Goal: Task Accomplishment & Management: Manage account settings

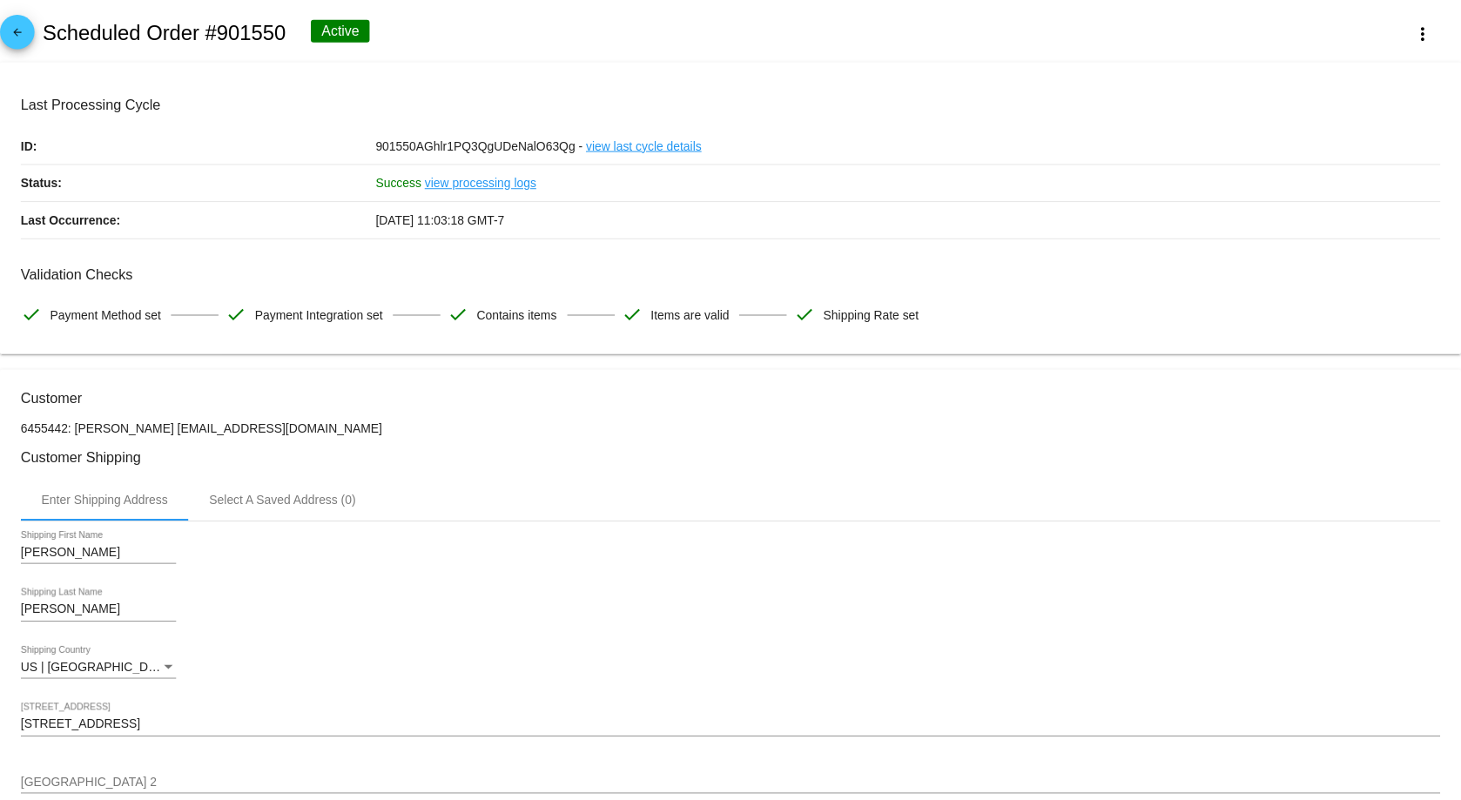
scroll to position [91, 0]
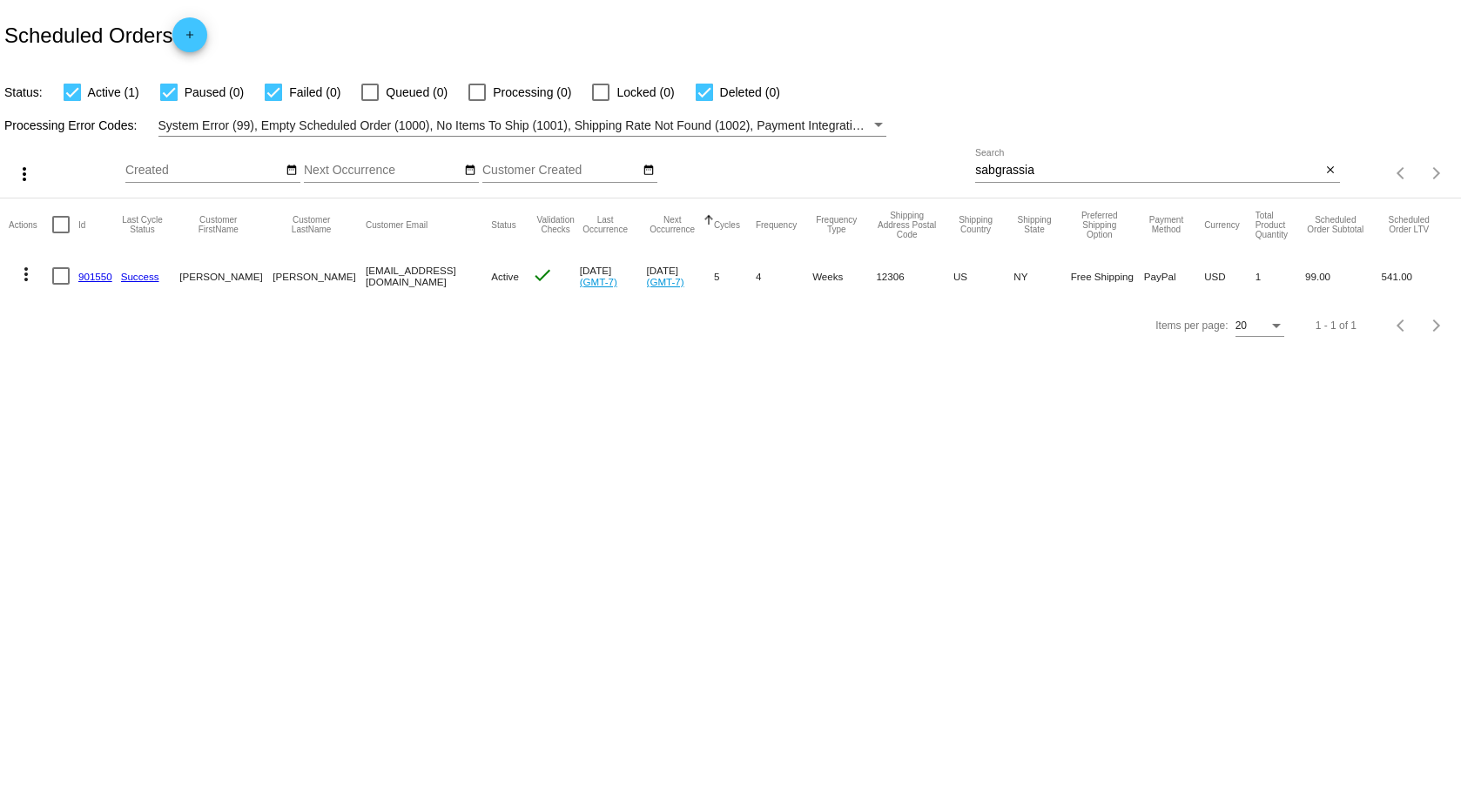
click at [1027, 170] on input "sabgrassia" at bounding box center [1148, 171] width 346 height 14
click at [1029, 172] on input "sabgrassia" at bounding box center [1148, 171] width 346 height 14
type input "[PERSON_NAME]"
click at [104, 279] on link "1009116" at bounding box center [97, 276] width 39 height 11
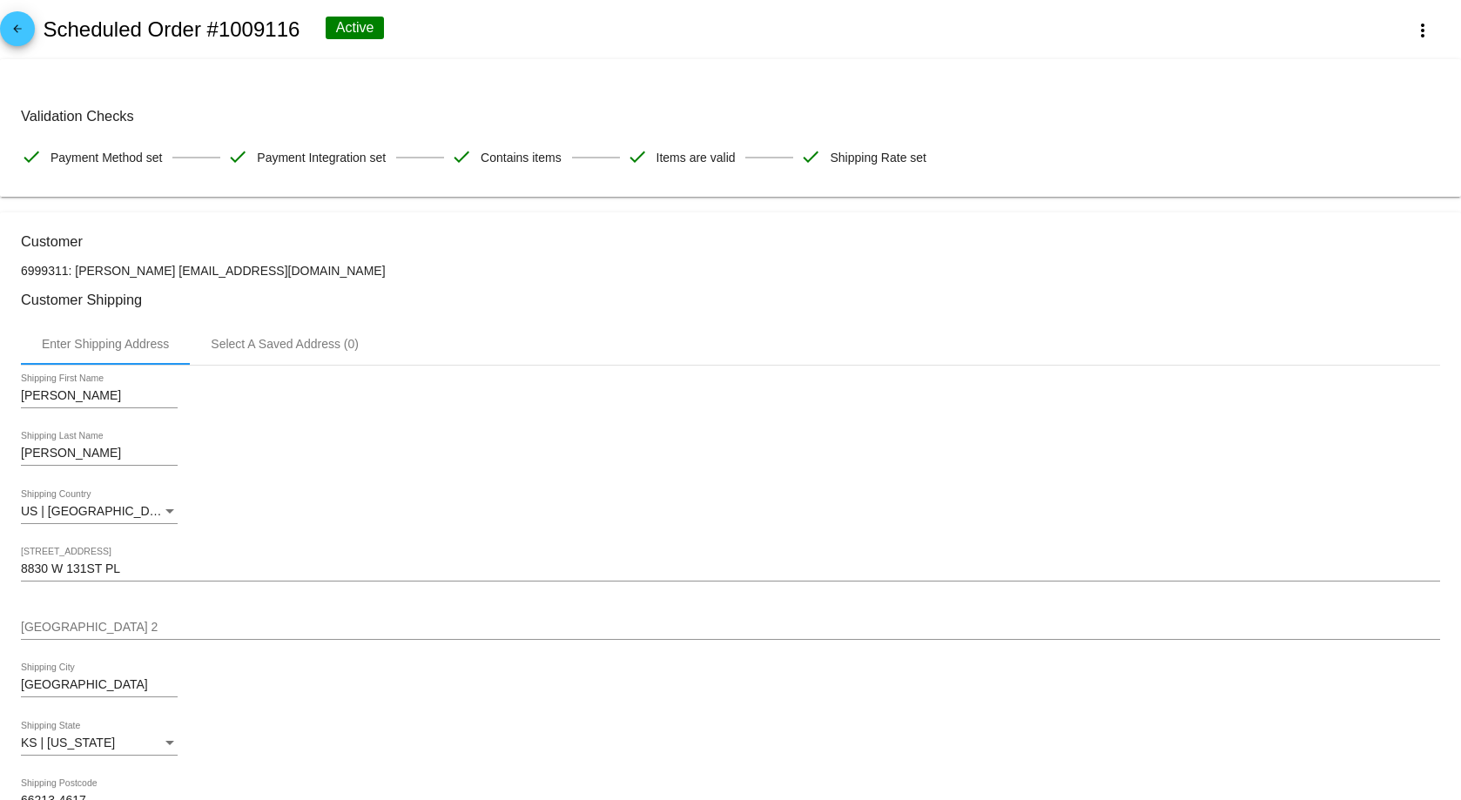
click at [19, 23] on mat-icon "arrow_back" at bounding box center [17, 33] width 21 height 21
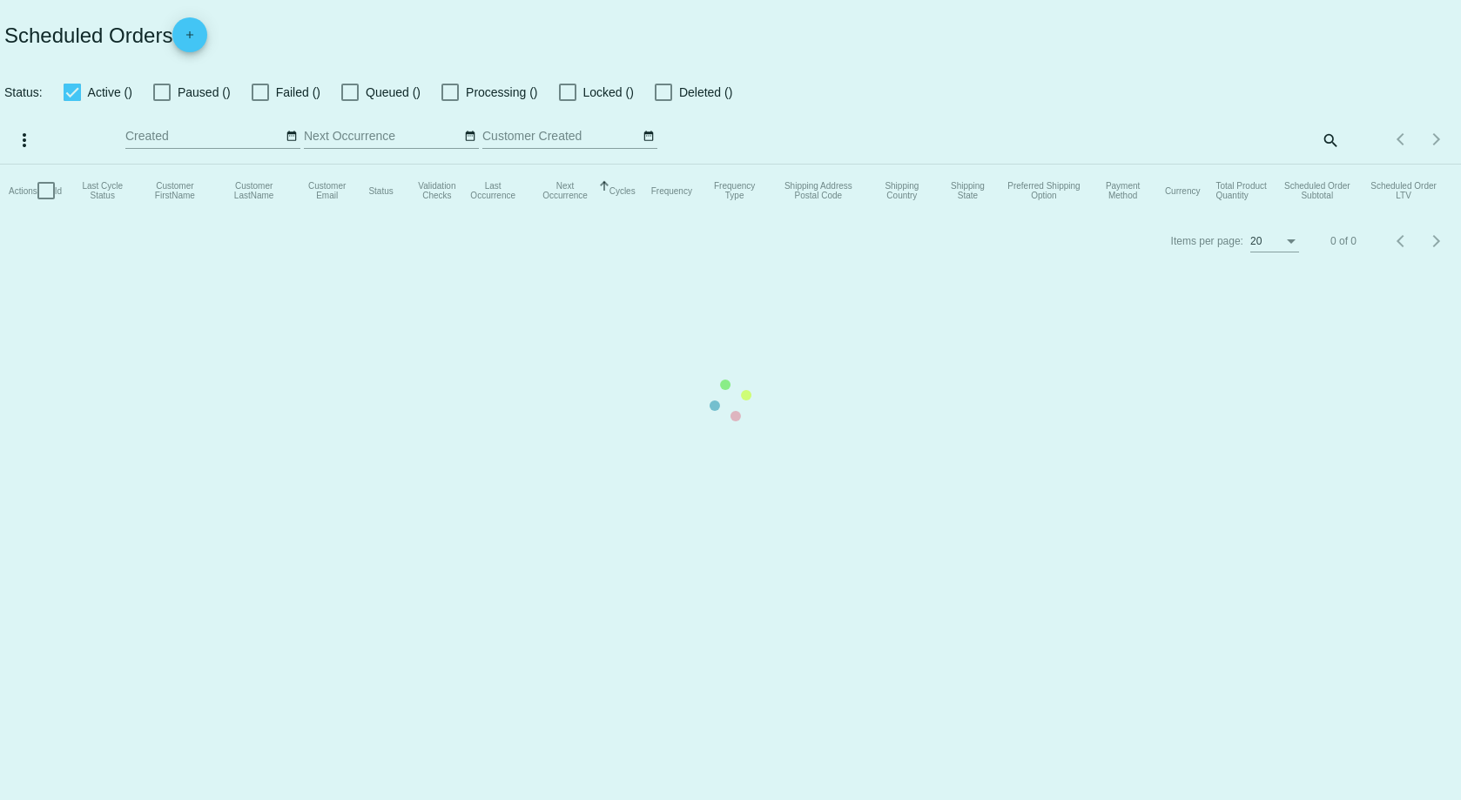
checkbox input "true"
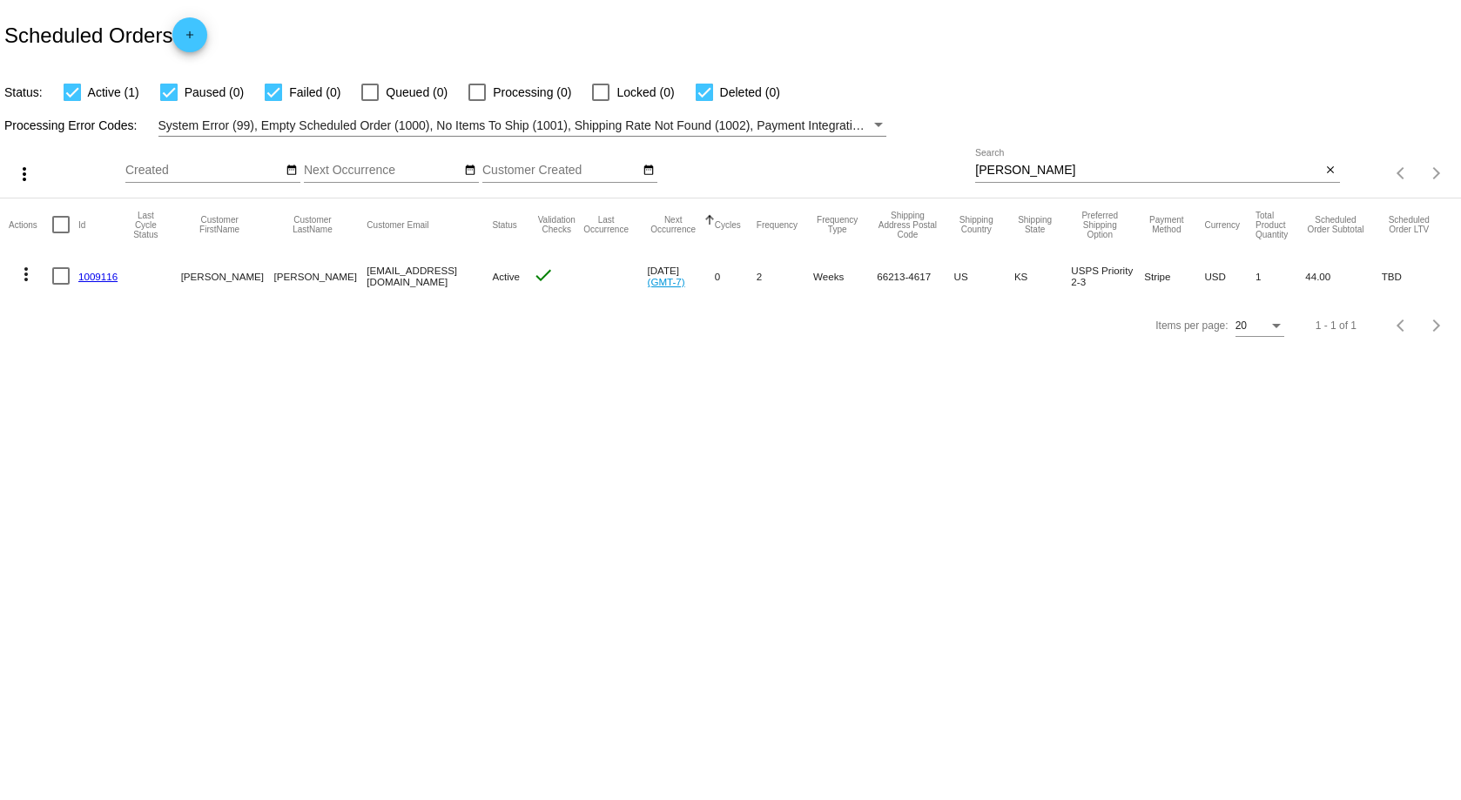
click at [38, 275] on button "more_vert" at bounding box center [26, 272] width 35 height 35
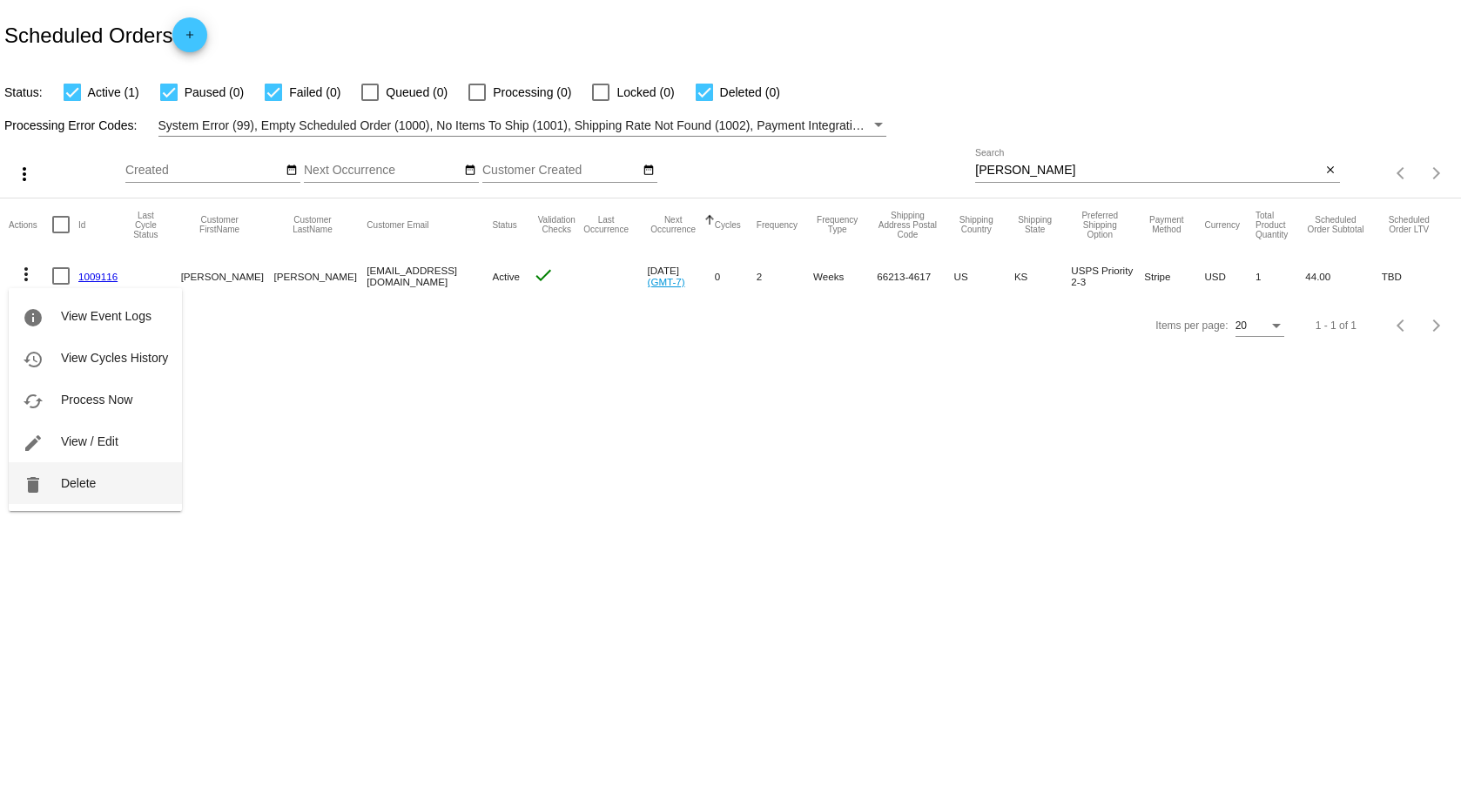
click at [69, 481] on span "Delete" at bounding box center [78, 483] width 35 height 14
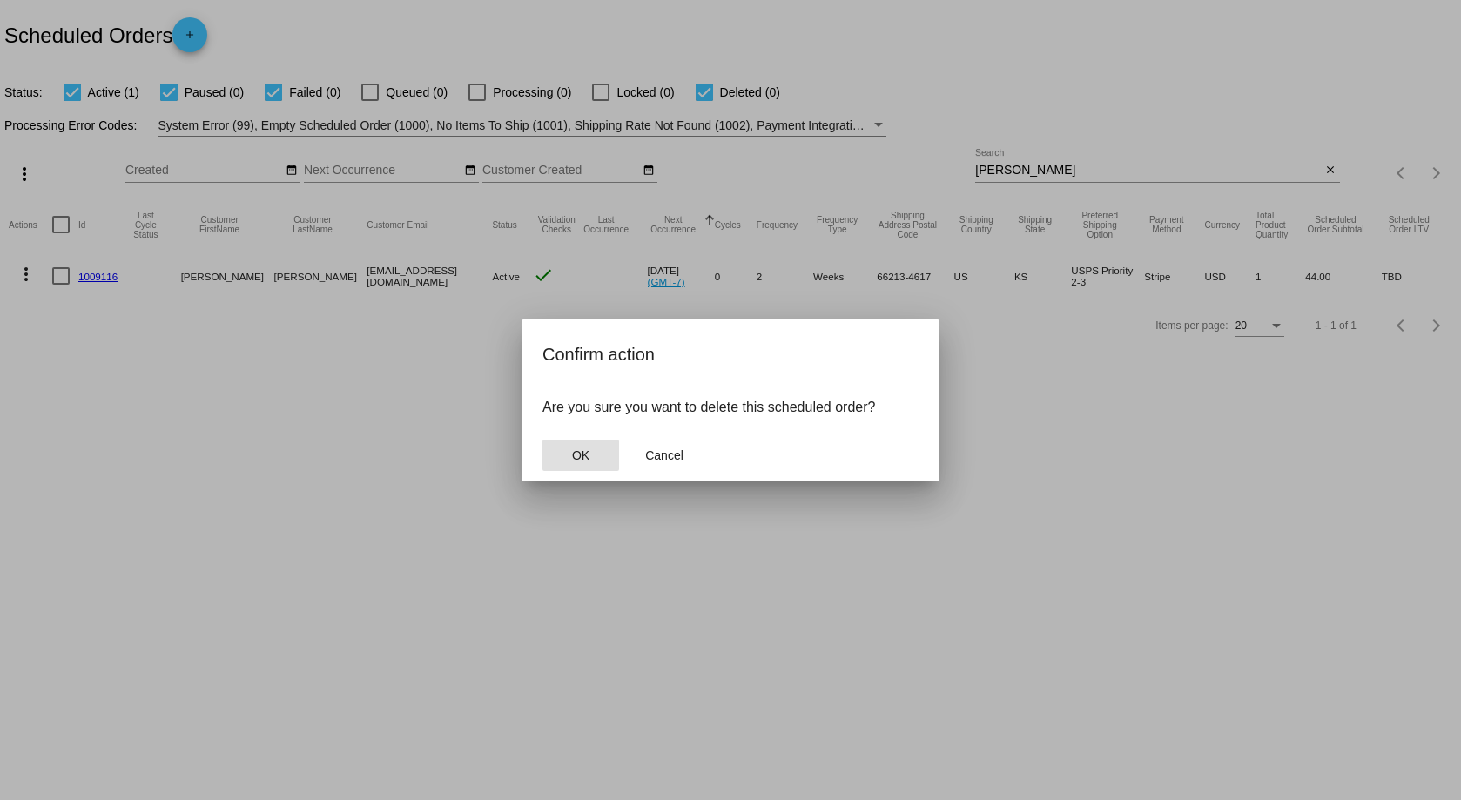
click at [597, 474] on mat-dialog-actions "OK Cancel" at bounding box center [730, 455] width 376 height 52
click at [605, 447] on button "OK" at bounding box center [580, 455] width 77 height 31
